Goal: Task Accomplishment & Management: Manage account settings

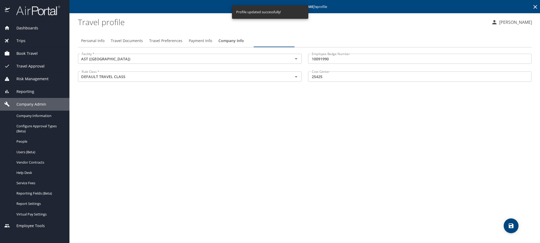
click at [535, 9] on icon at bounding box center [536, 7] width 4 height 4
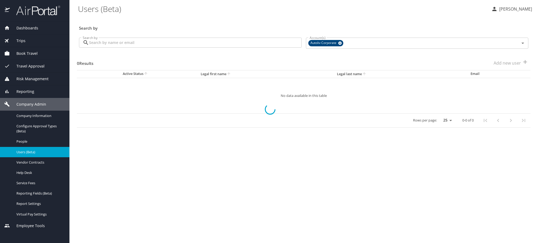
click at [189, 48] on div at bounding box center [270, 110] width 540 height 268
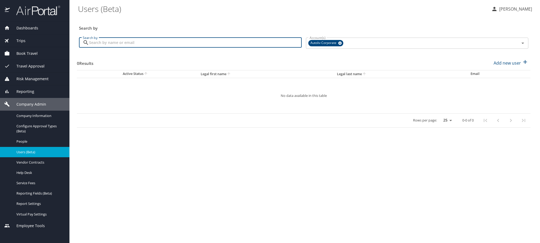
click at [189, 48] on input "Search by" at bounding box center [195, 43] width 213 height 10
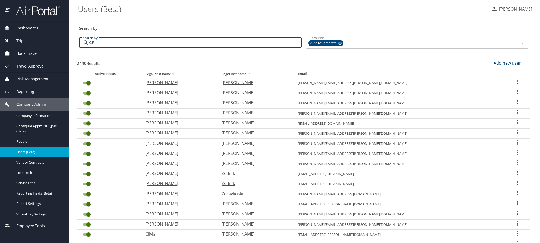
type input "G"
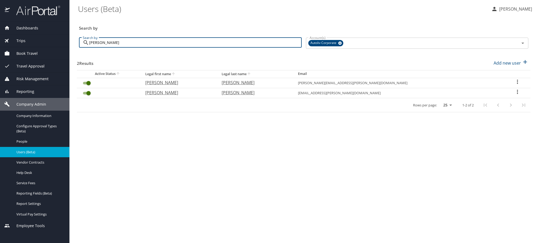
type input "[PERSON_NAME]"
click at [514, 85] on icon "User Search Table" at bounding box center [517, 82] width 6 height 6
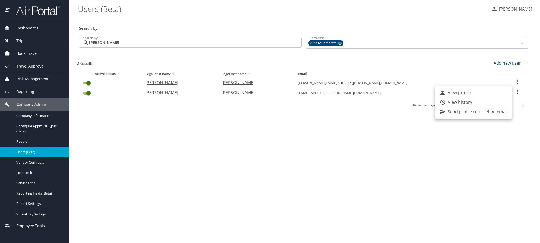
click at [490, 95] on li "View profile" at bounding box center [473, 93] width 77 height 10
select select "US"
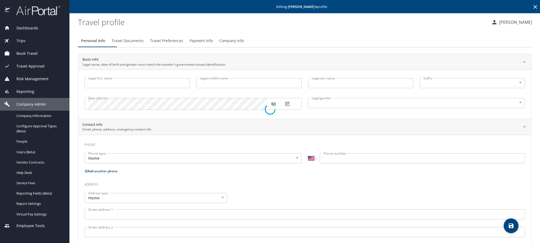
type input "[PERSON_NAME]"
type input "[DEMOGRAPHIC_DATA]"
type input "[PERSON_NAME]"
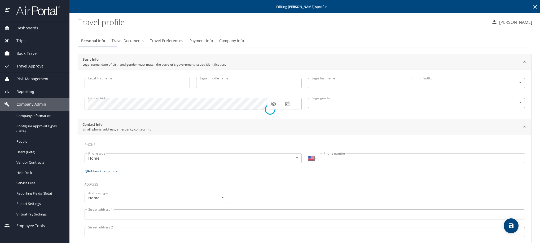
type input "[PERSON_NAME]"
select select "MX"
type input "395 118 5883"
type input "[EMAIL_ADDRESS][DOMAIN_NAME]"
select select "MX"
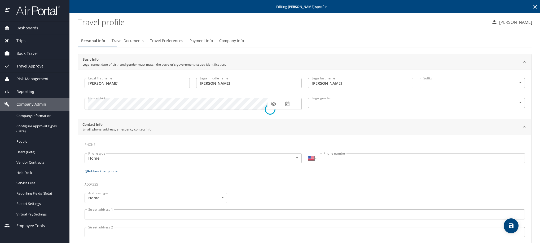
select select "MX"
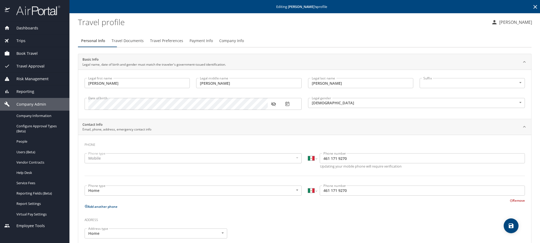
click at [183, 44] on span "Travel Preferences" at bounding box center [166, 41] width 33 height 7
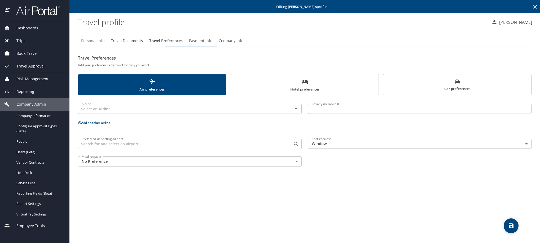
click at [103, 44] on span "Personal Info" at bounding box center [92, 41] width 23 height 7
select select "MX"
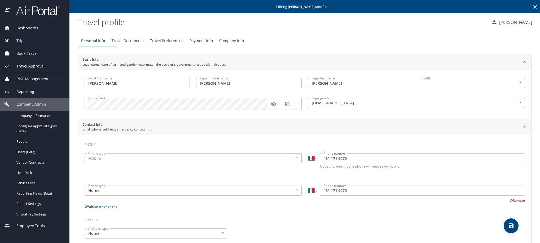
click at [273, 107] on icon "button" at bounding box center [273, 104] width 5 height 5
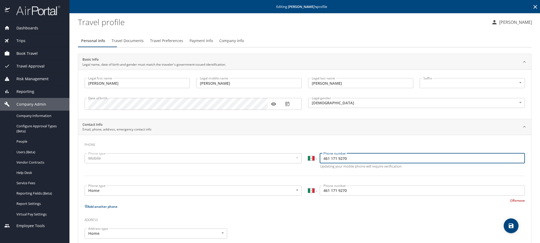
drag, startPoint x: 369, startPoint y: 163, endPoint x: 298, endPoint y: 166, distance: 71.4
click at [298, 166] on div "Phone type Mobile Mobile Phone type International [GEOGRAPHIC_DATA] [GEOGRAPHIC…" at bounding box center [304, 168] width 447 height 36
